Goal: Task Accomplishment & Management: Manage account settings

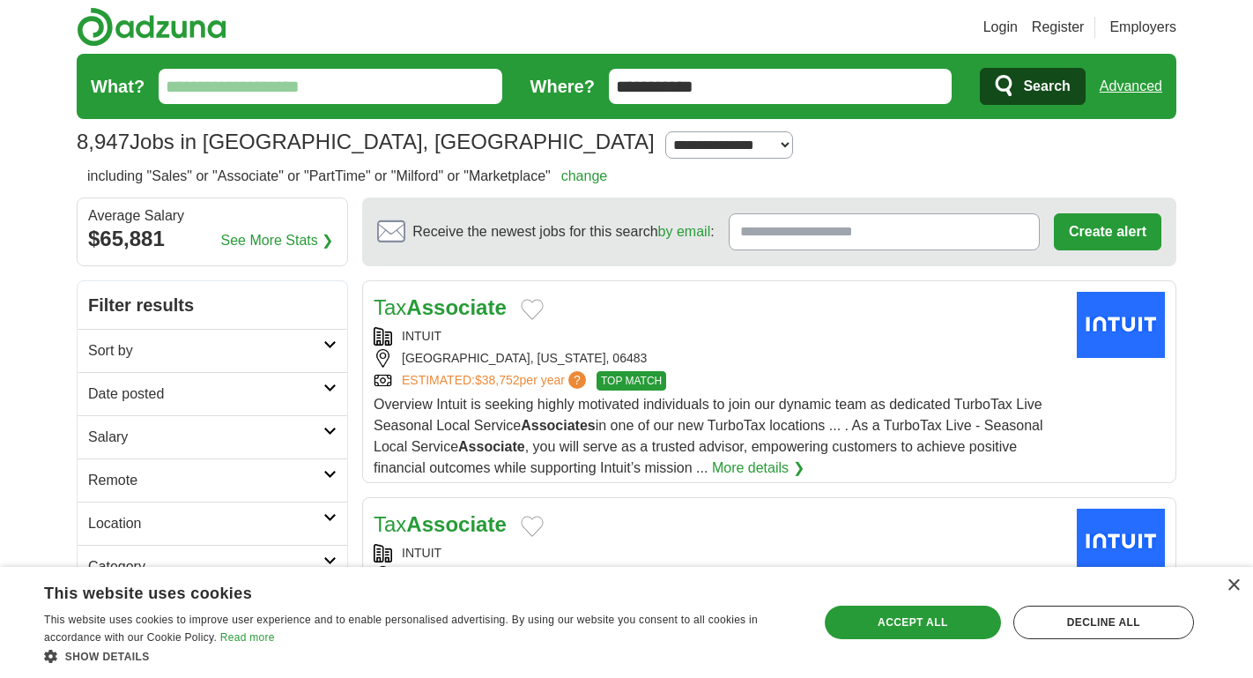
click at [328, 342] on icon at bounding box center [329, 344] width 13 height 9
click at [608, 179] on link "change" at bounding box center [584, 175] width 47 height 15
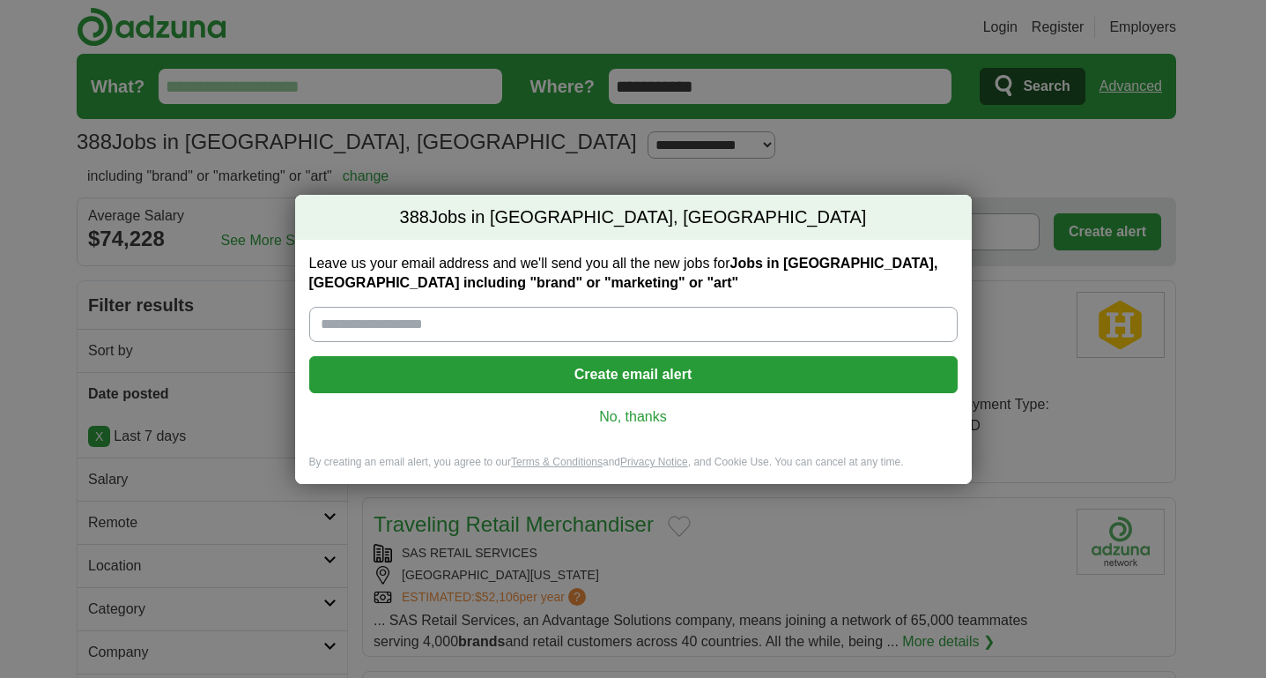
click at [681, 380] on button "Create email alert" at bounding box center [633, 374] width 649 height 37
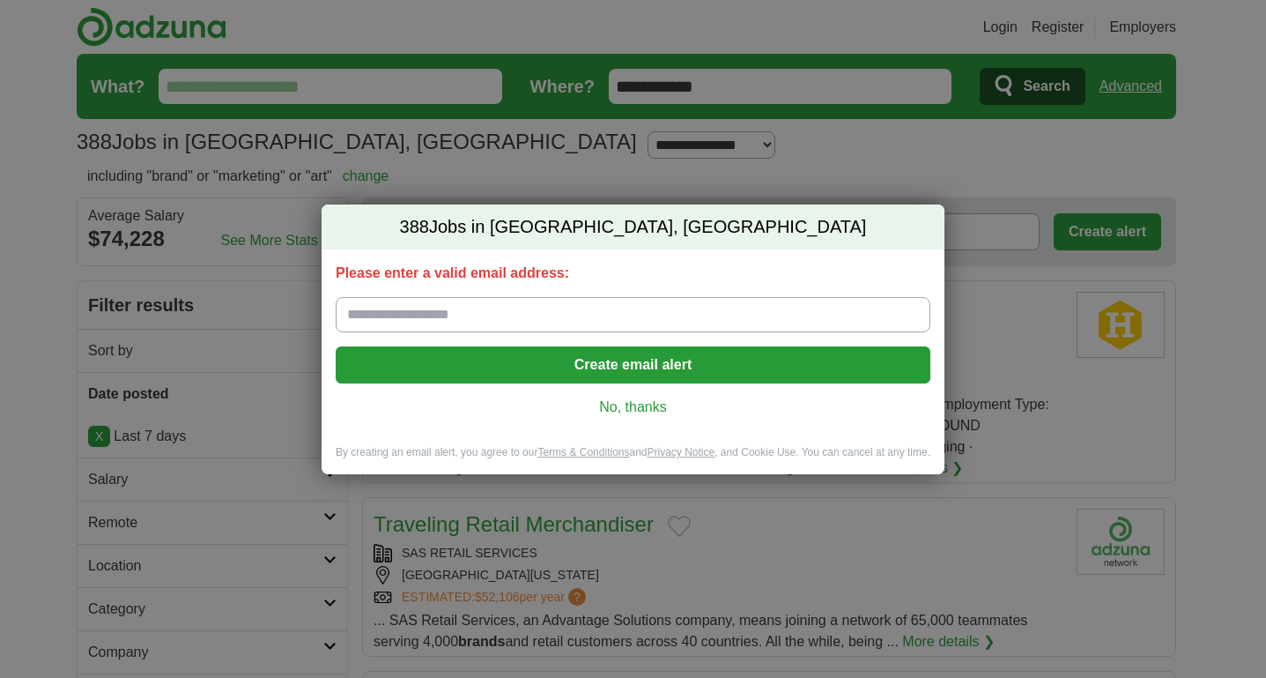
click at [505, 304] on input "Please enter a valid email address:" at bounding box center [633, 314] width 595 height 35
type input "**********"
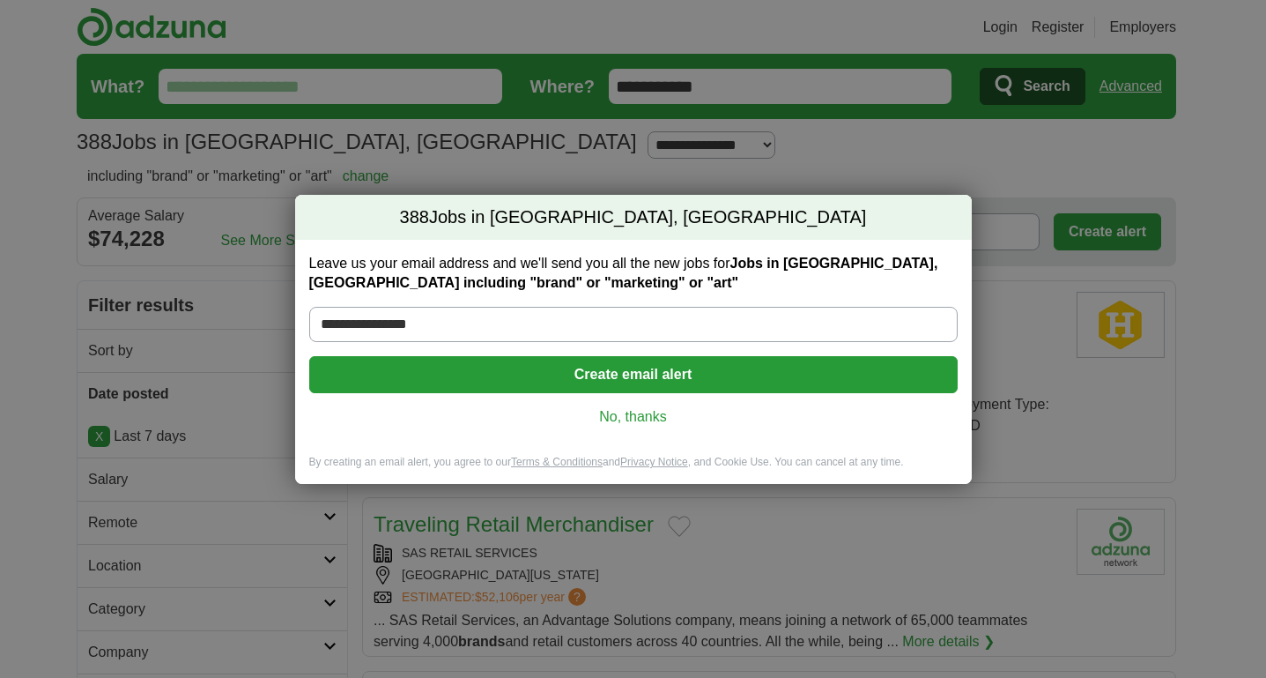
click at [630, 373] on button "Create email alert" at bounding box center [633, 374] width 649 height 37
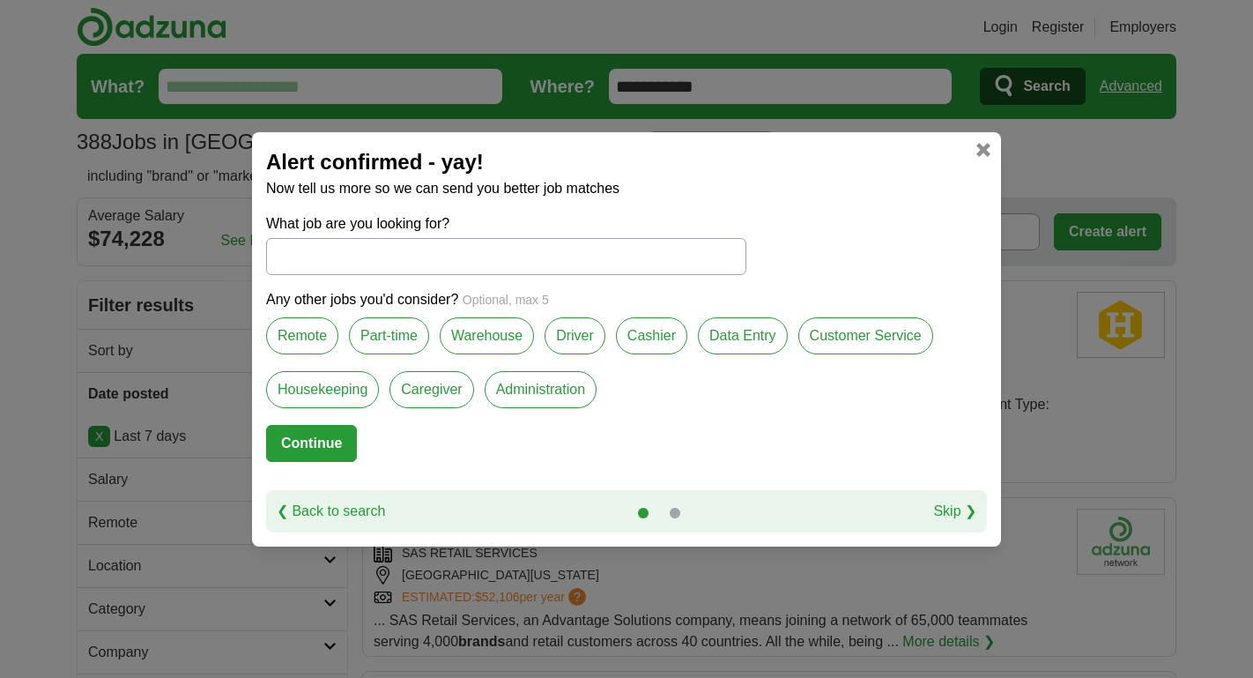
click at [982, 148] on link at bounding box center [983, 150] width 14 height 14
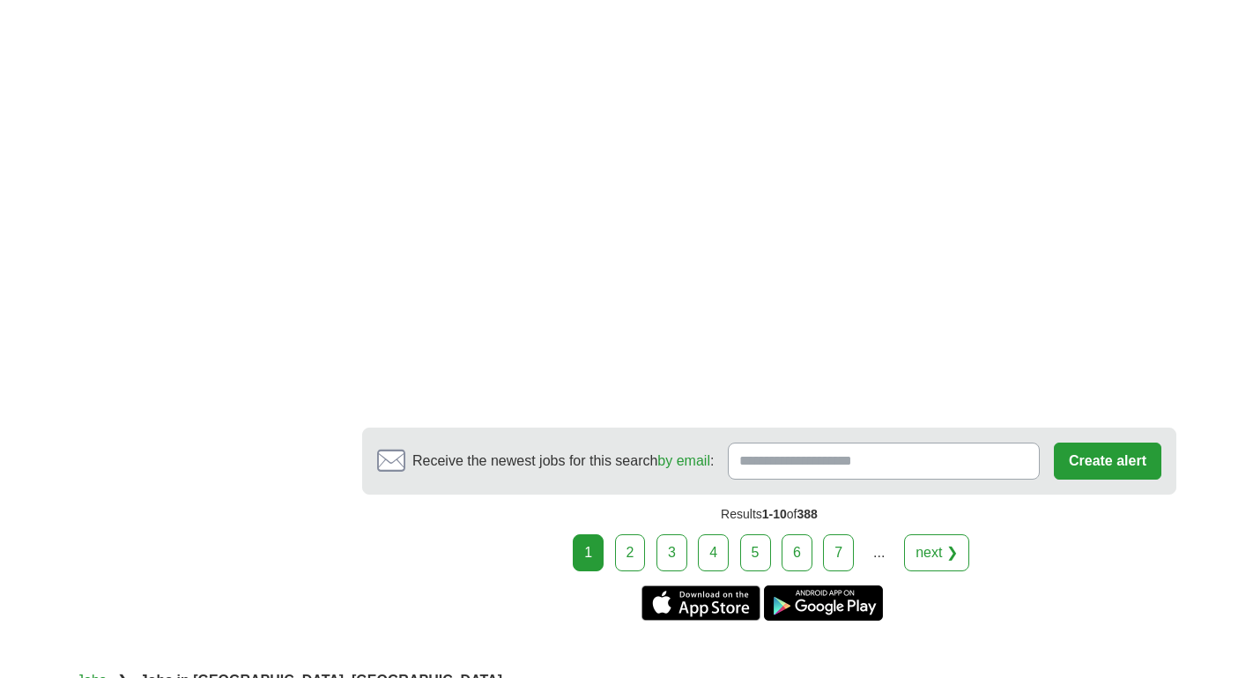
scroll to position [3031, 0]
